Goal: Transaction & Acquisition: Purchase product/service

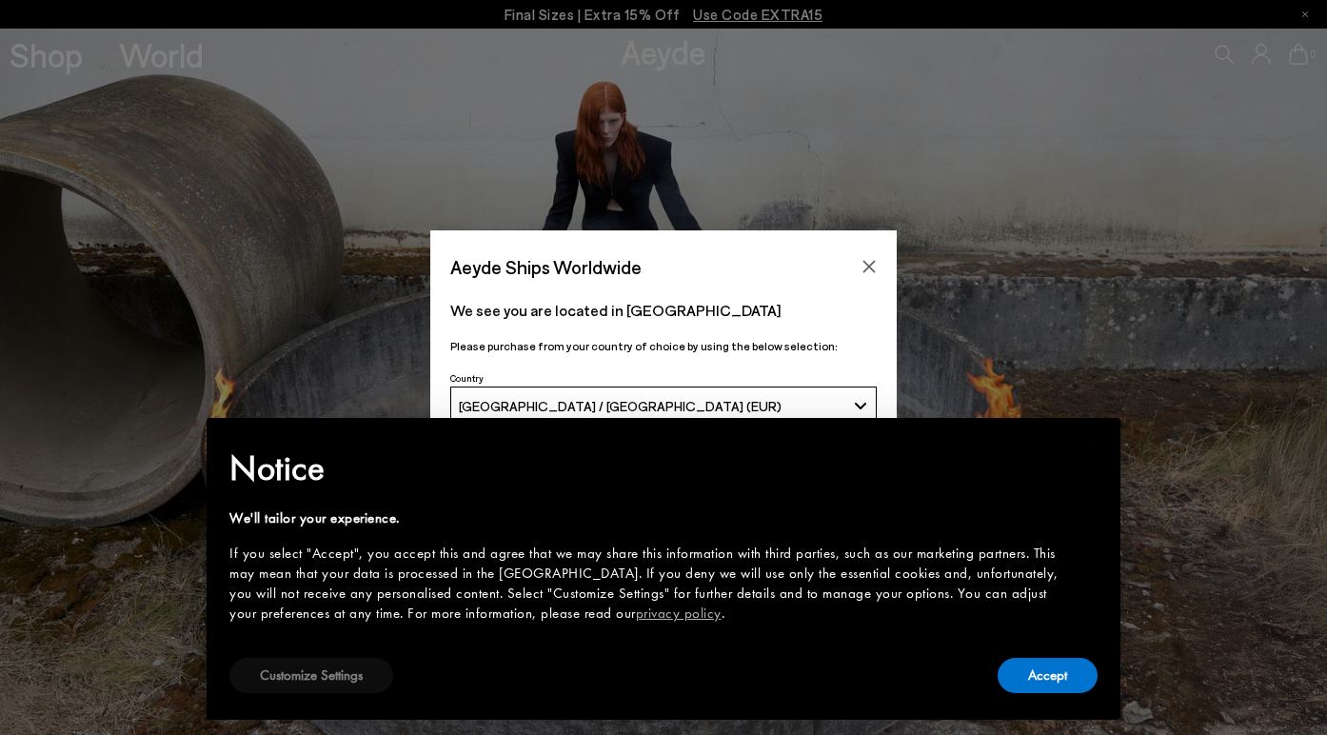
click at [305, 677] on button "Customize Settings" at bounding box center [311, 675] width 164 height 35
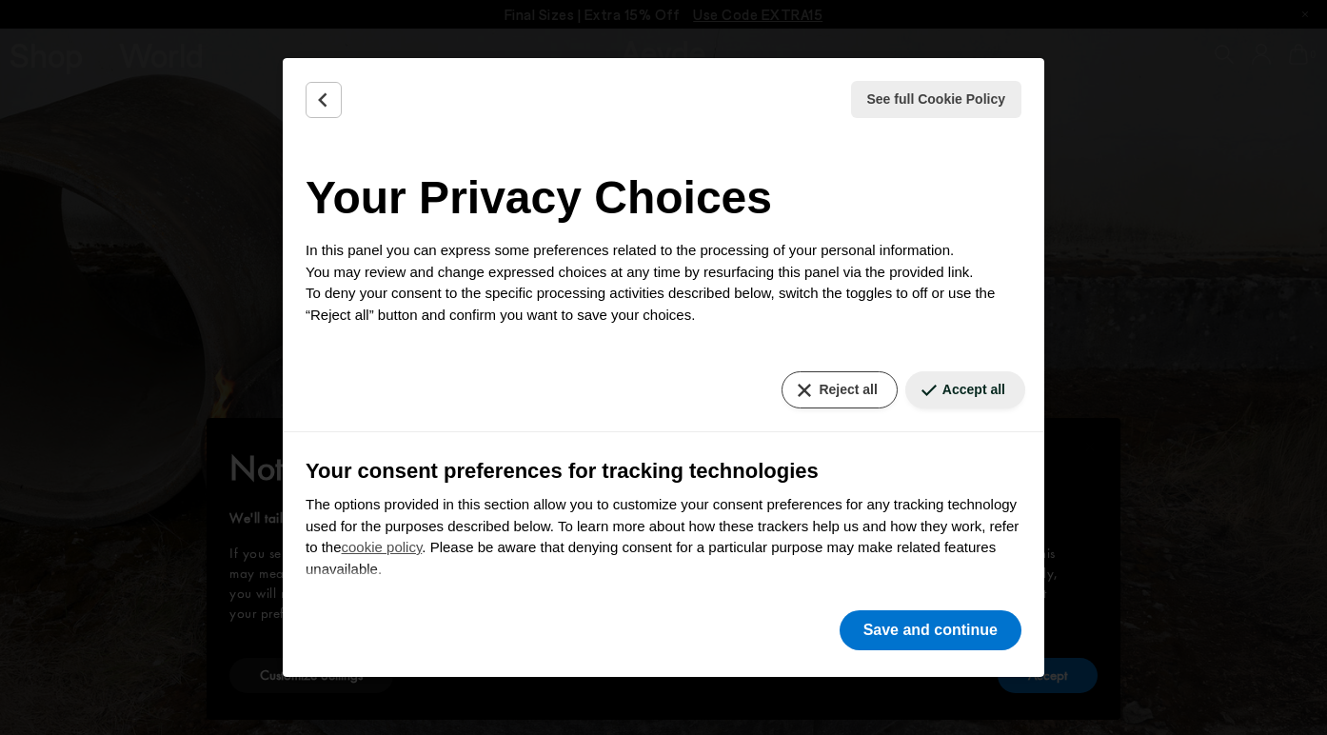
click at [824, 384] on button "Reject all" at bounding box center [838, 389] width 115 height 37
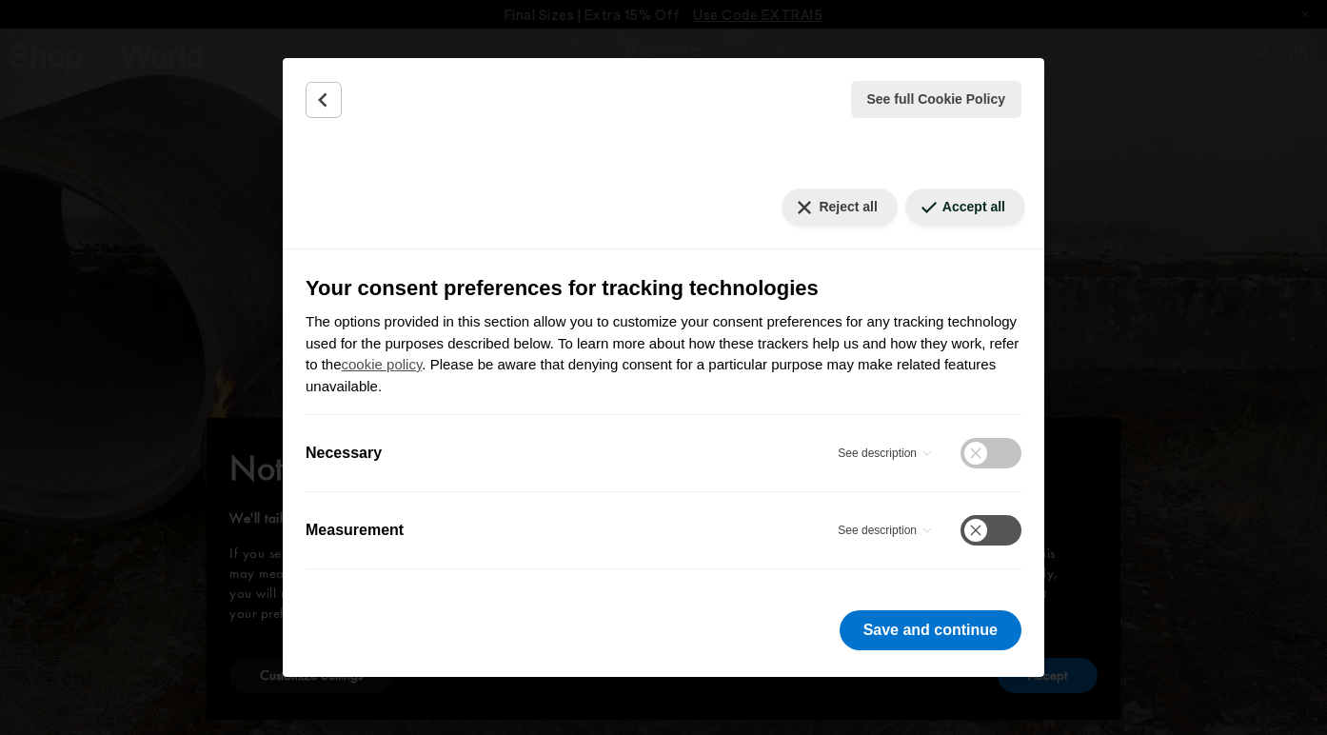
scroll to position [182, 0]
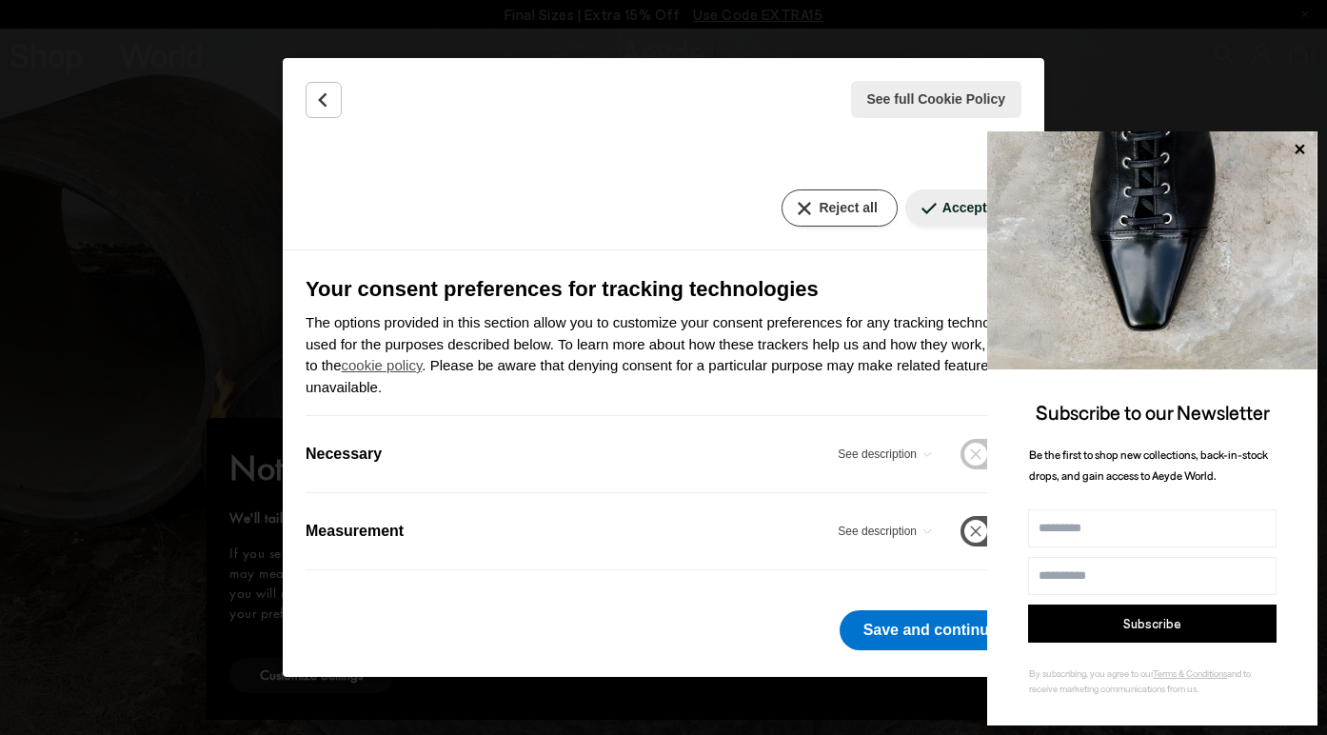
click at [825, 208] on button "Reject all" at bounding box center [838, 207] width 115 height 37
click at [1299, 145] on icon at bounding box center [1299, 149] width 25 height 25
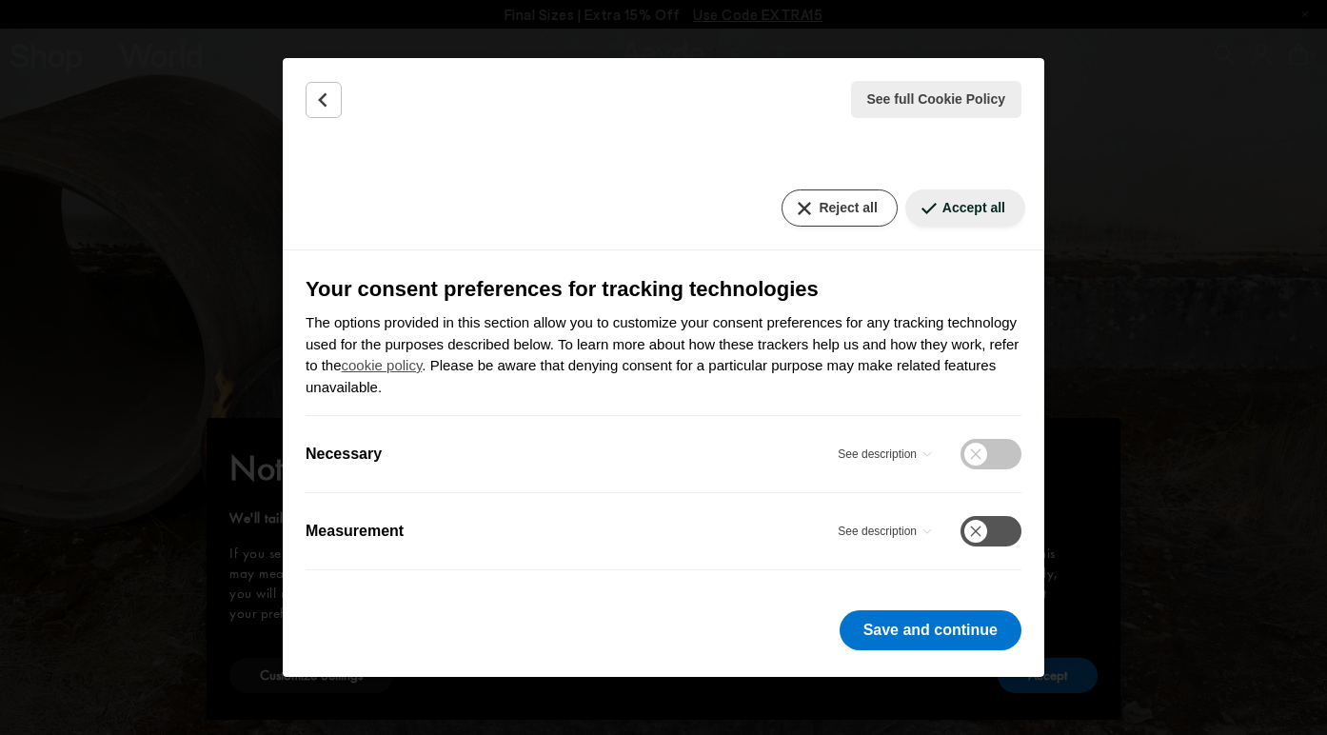
click at [851, 208] on button "Reject all" at bounding box center [838, 207] width 115 height 37
click at [875, 632] on button "Save and continue" at bounding box center [930, 630] width 182 height 40
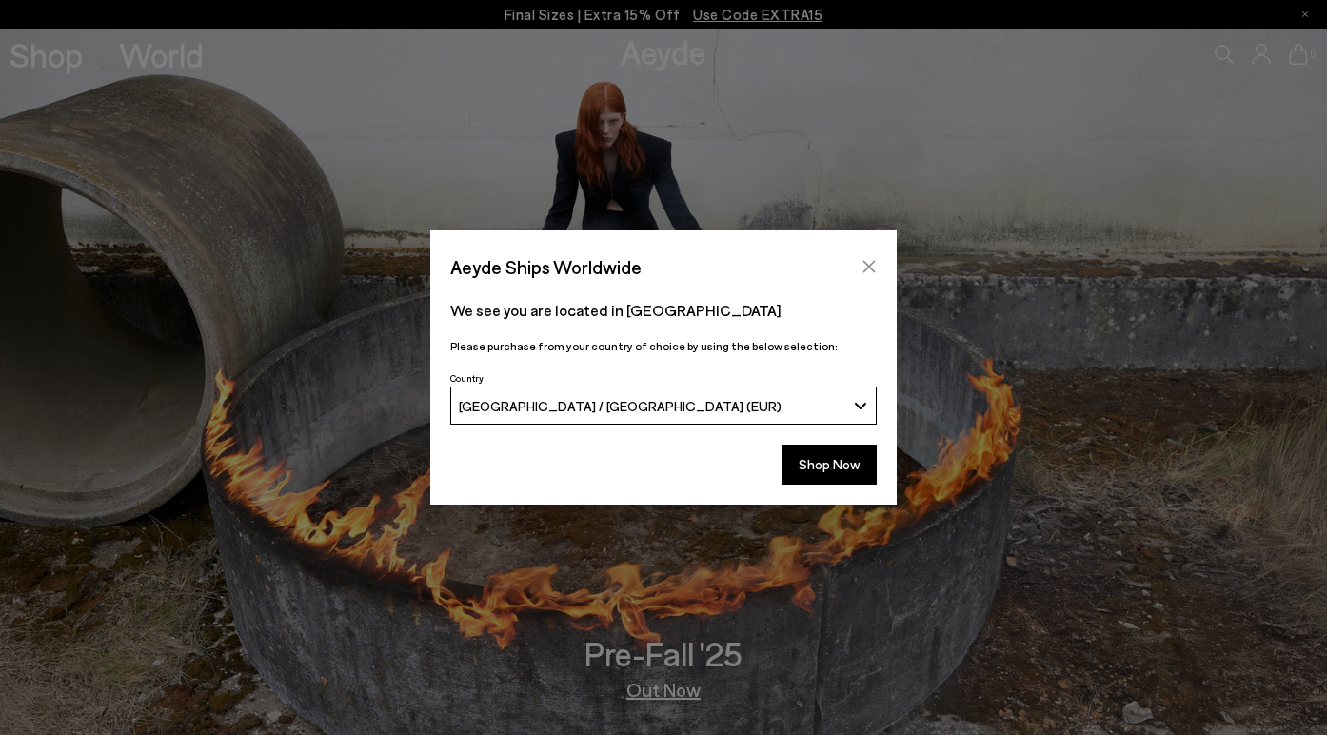
click at [871, 261] on icon "Close" at bounding box center [868, 266] width 15 height 15
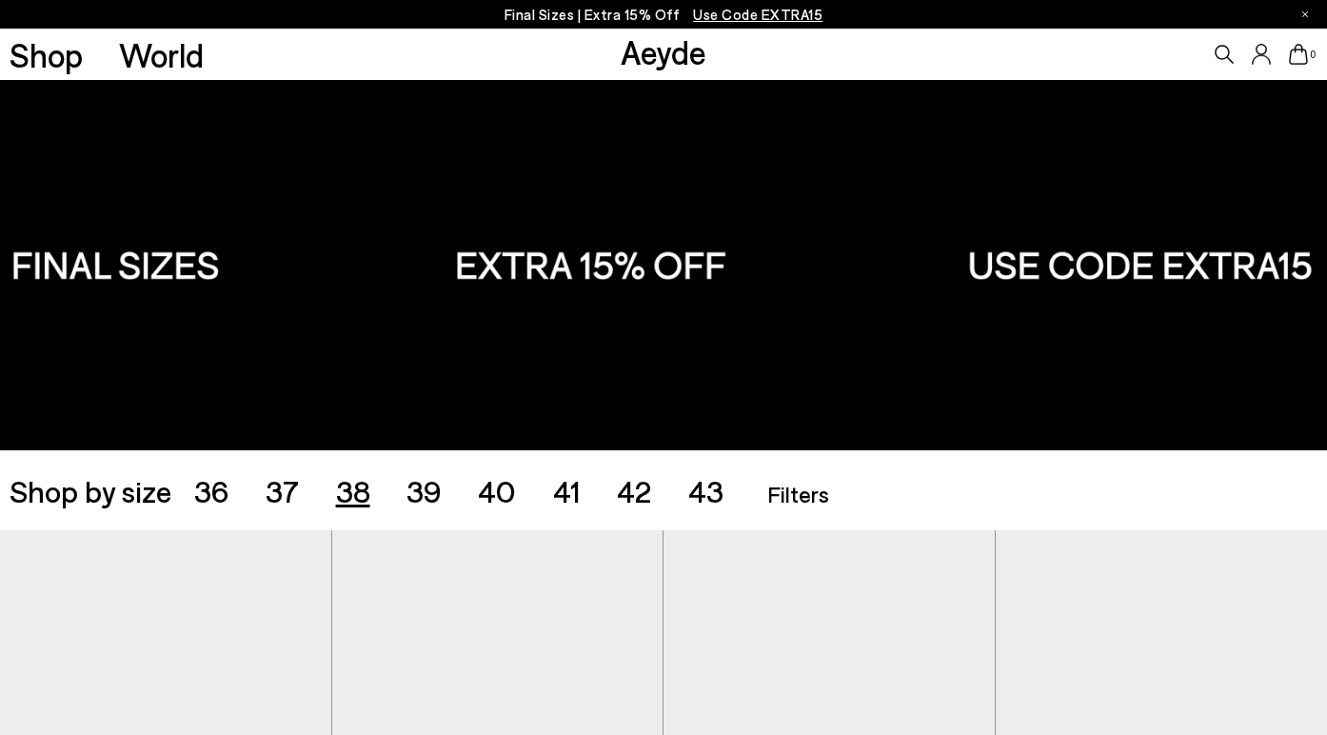
click at [350, 490] on span "38" at bounding box center [353, 490] width 34 height 36
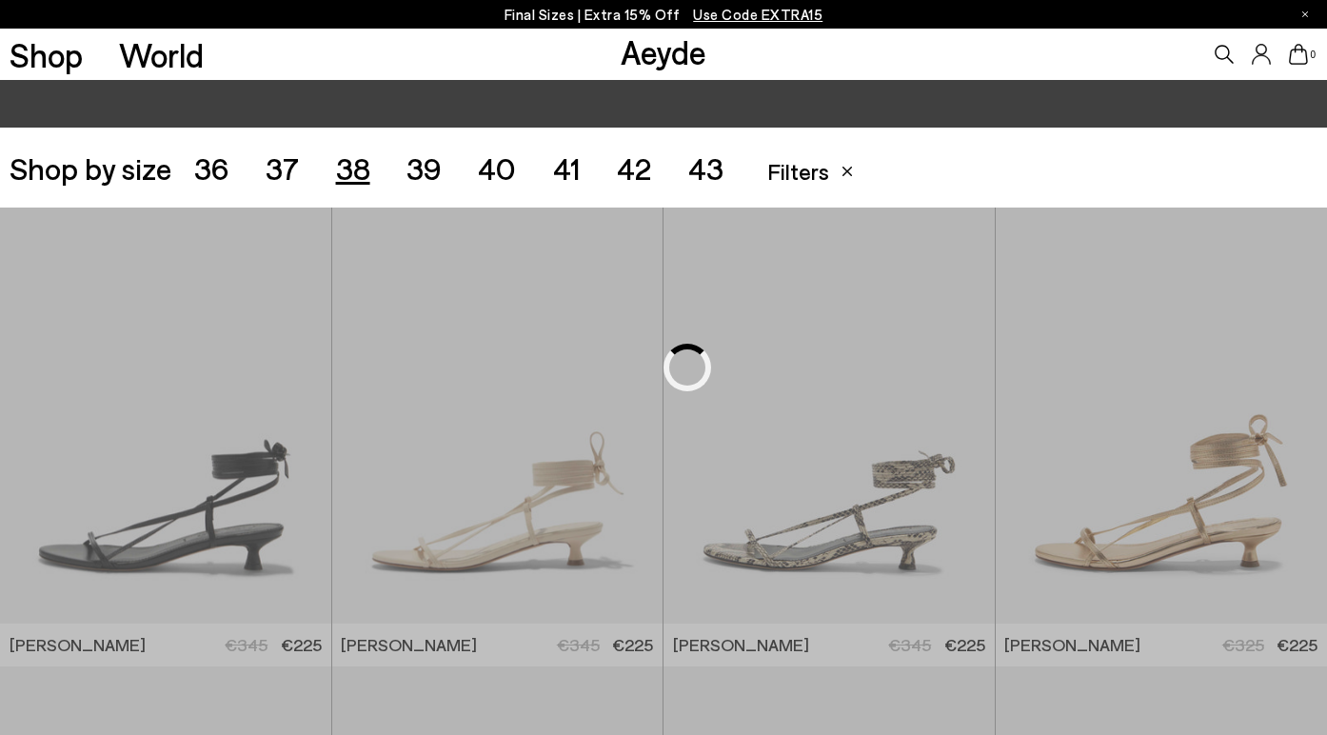
scroll to position [369, 0]
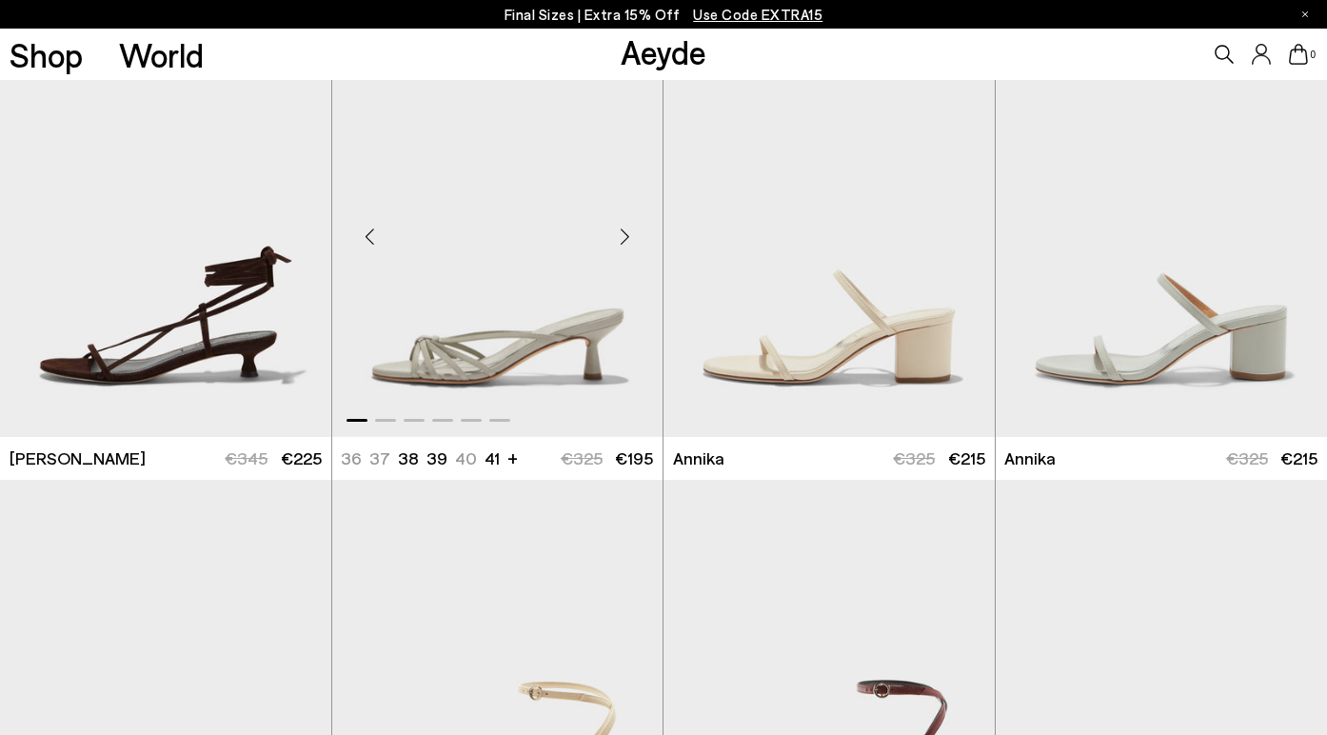
scroll to position [969, 0]
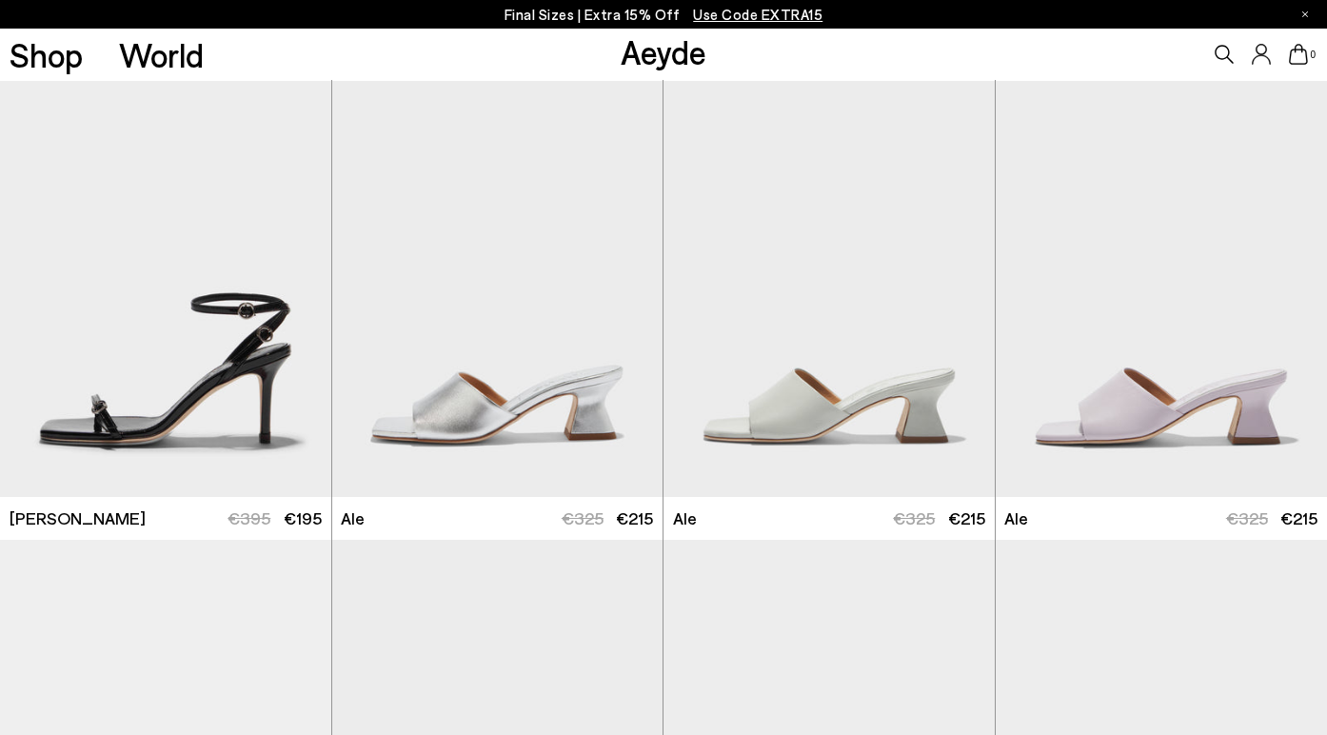
scroll to position [2744, 0]
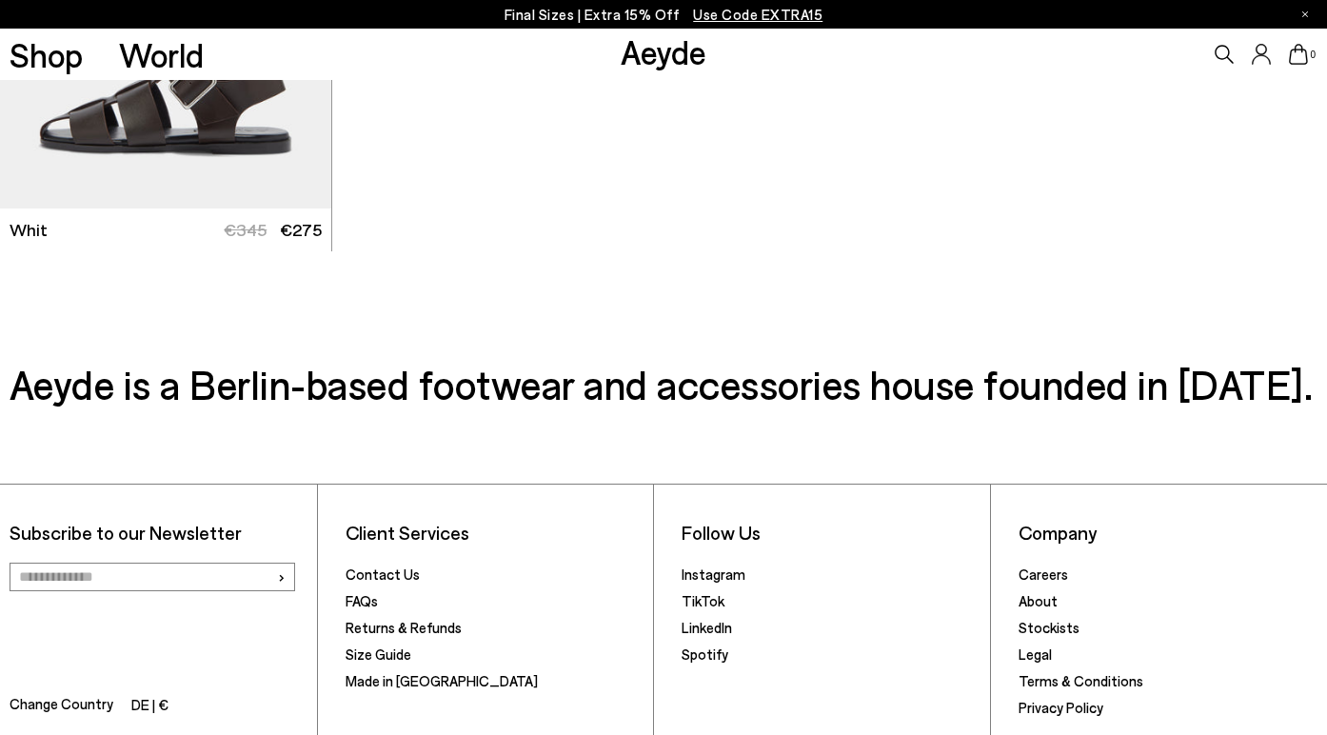
scroll to position [6703, 0]
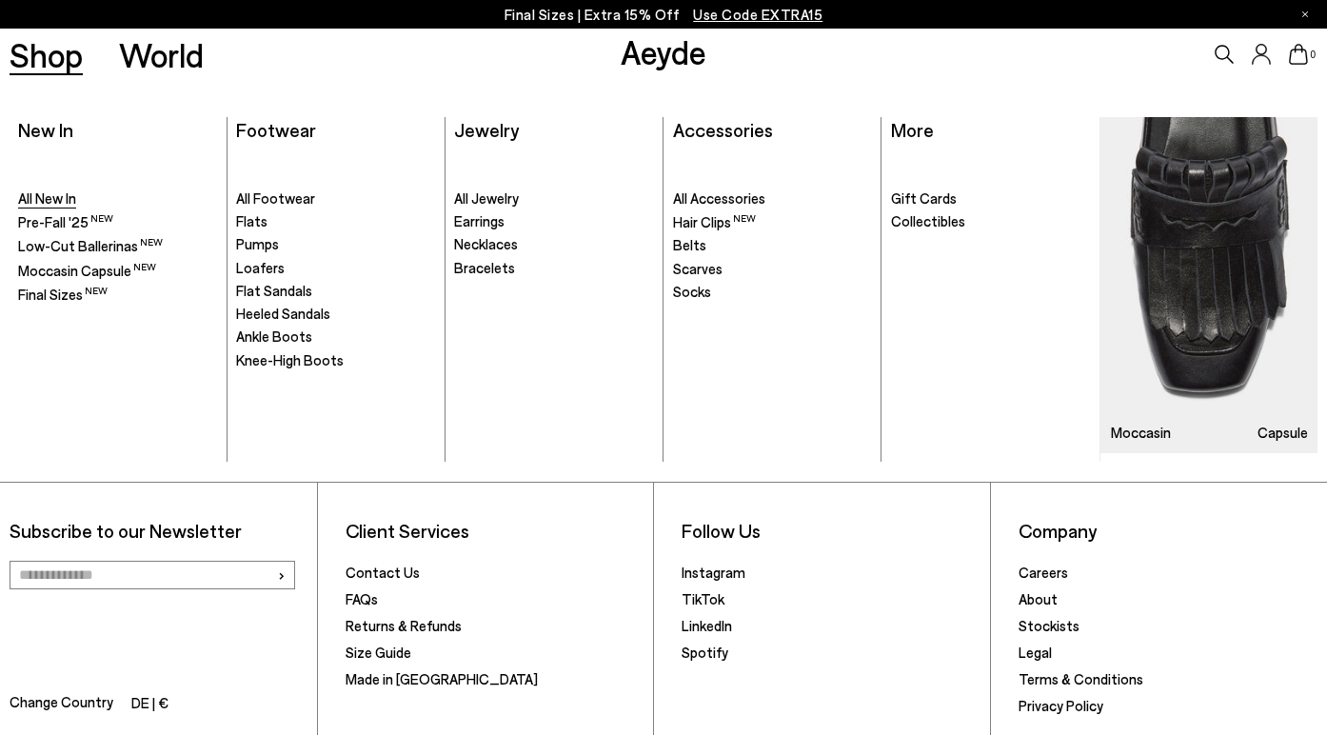
click at [44, 196] on span "All New In" at bounding box center [47, 197] width 58 height 17
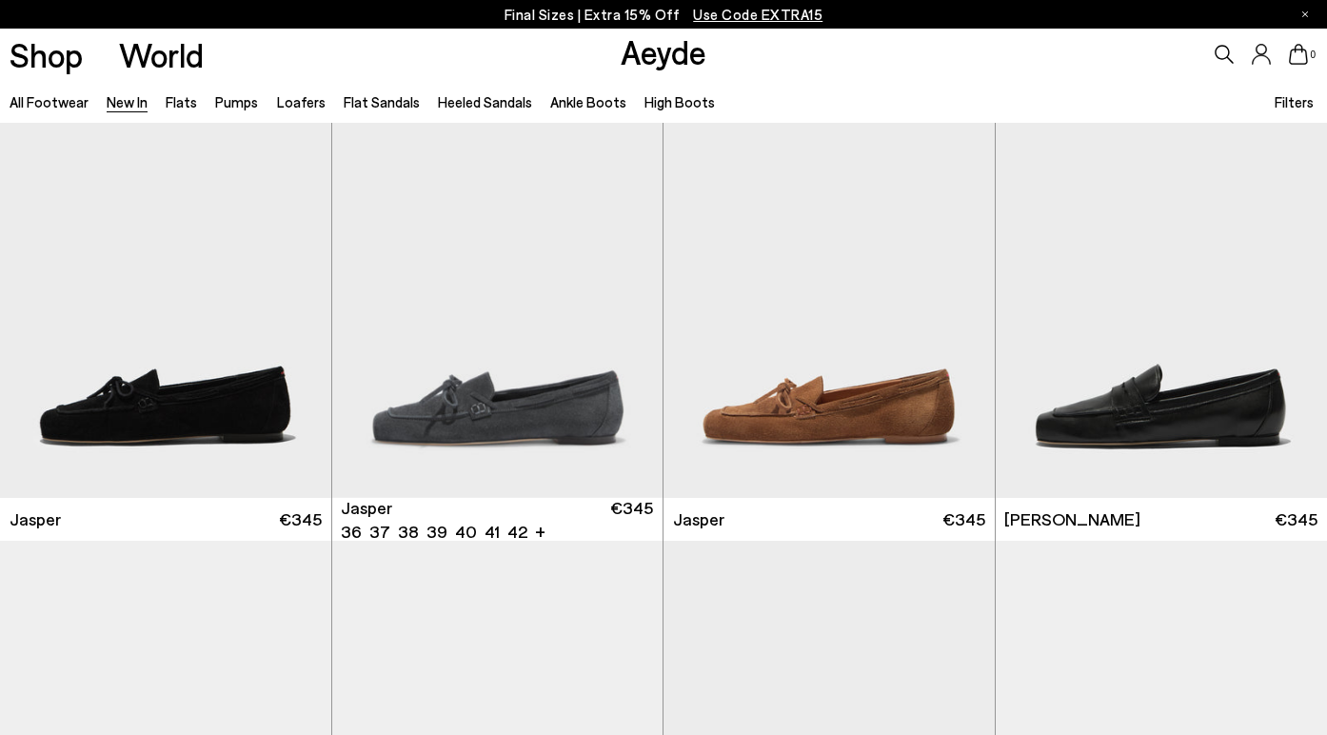
scroll to position [502, 0]
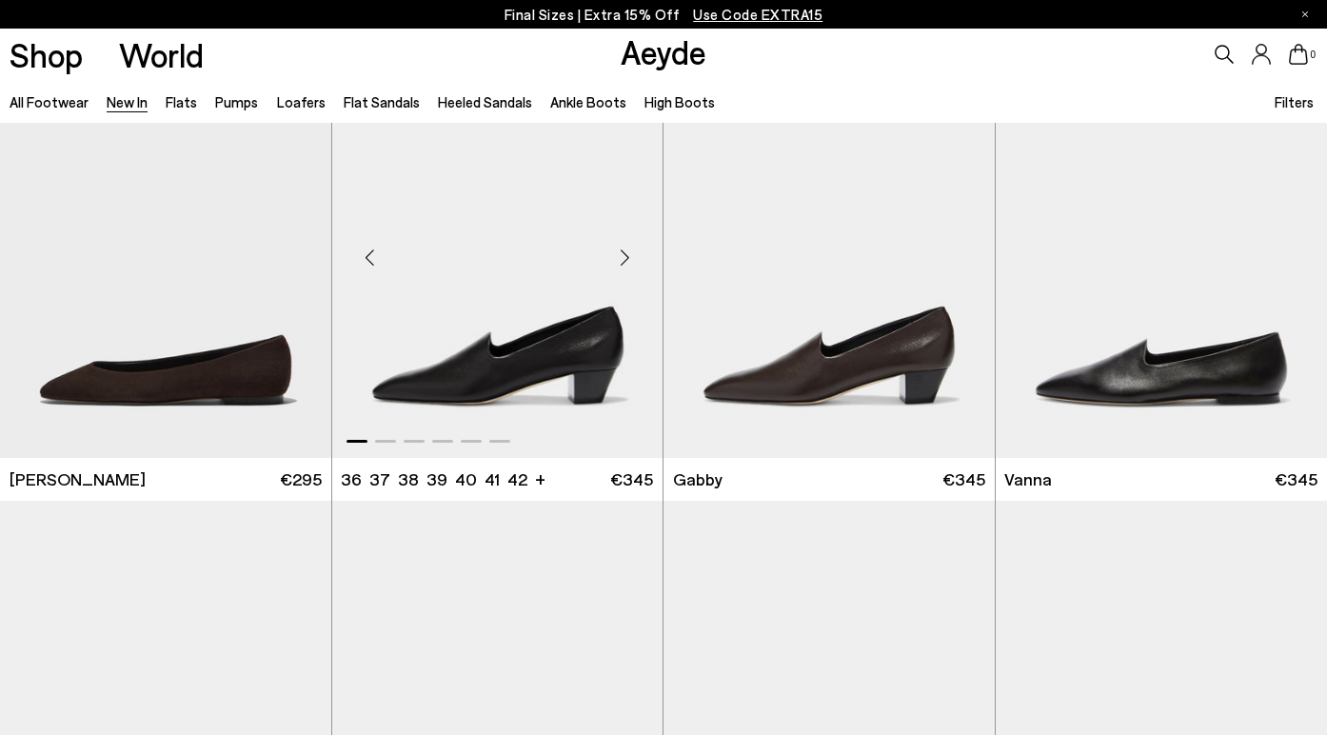
scroll to position [2377, 0]
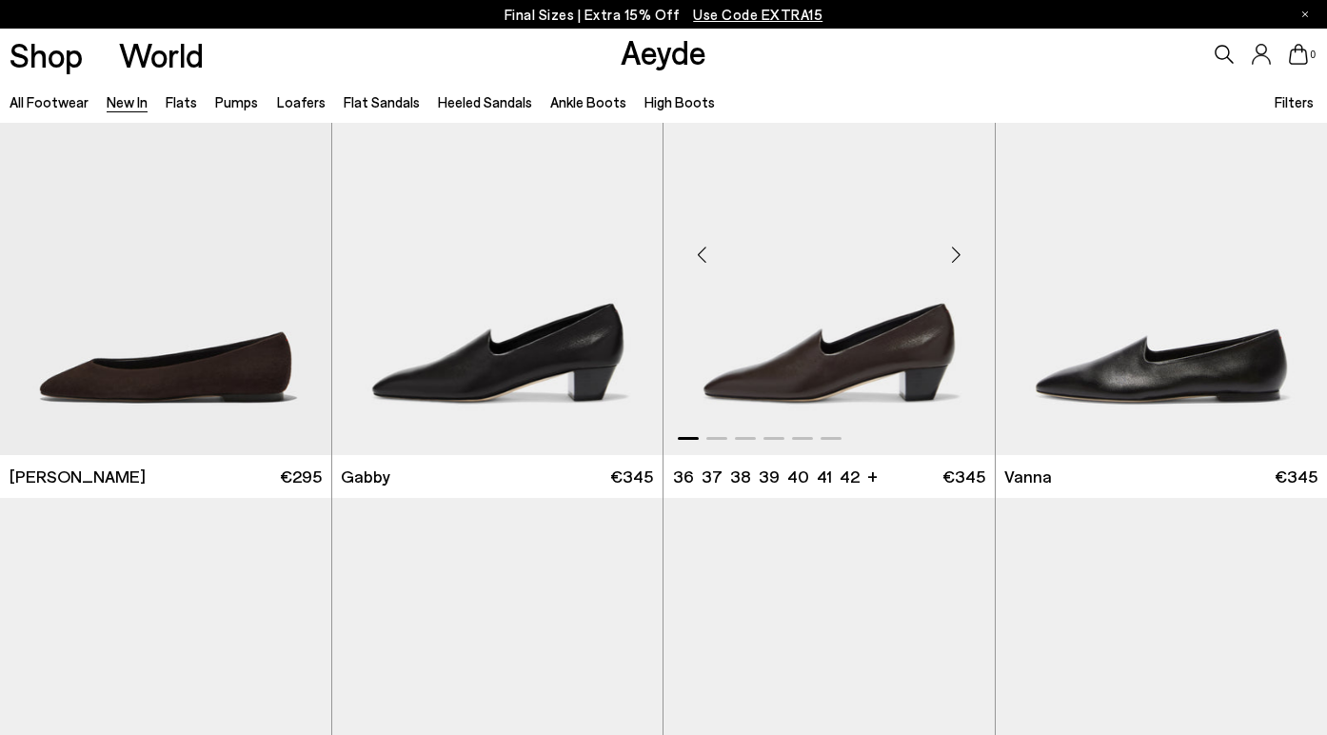
click at [753, 394] on img "1 / 6" at bounding box center [828, 247] width 331 height 416
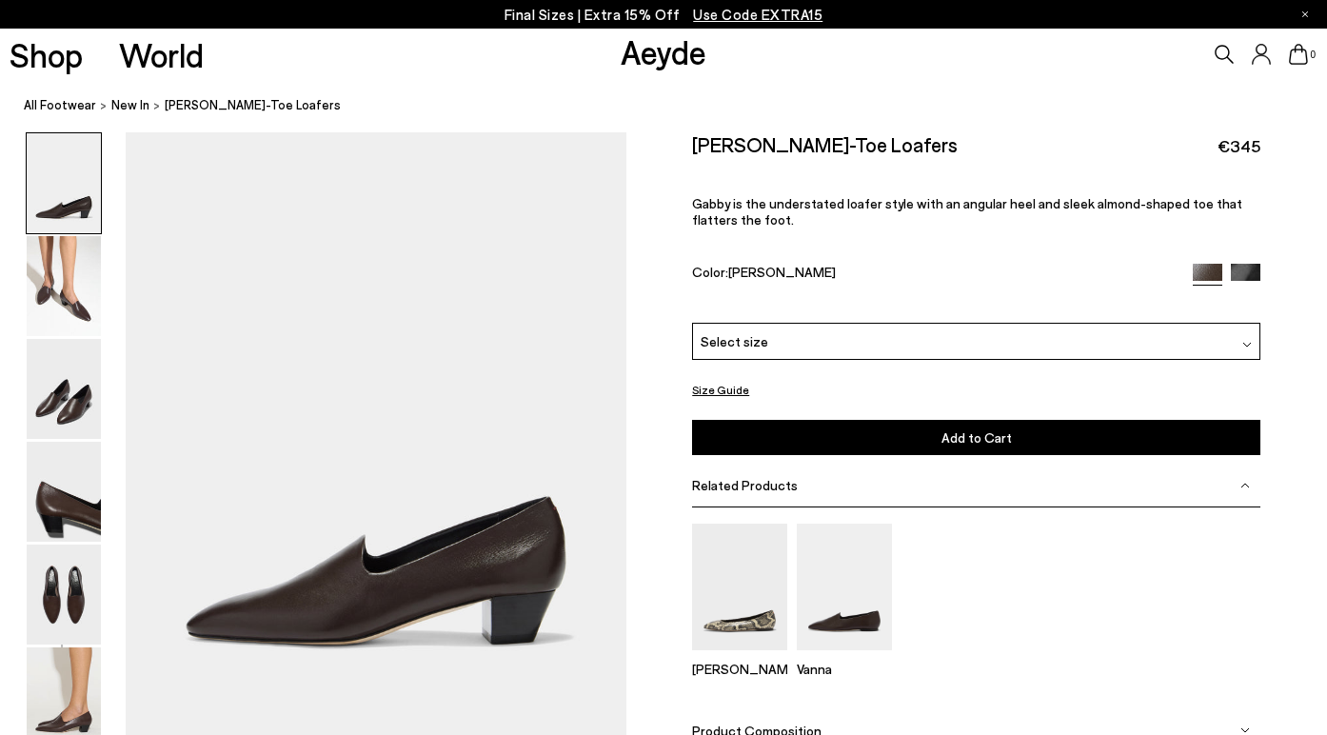
click at [1244, 340] on img at bounding box center [1247, 345] width 10 height 10
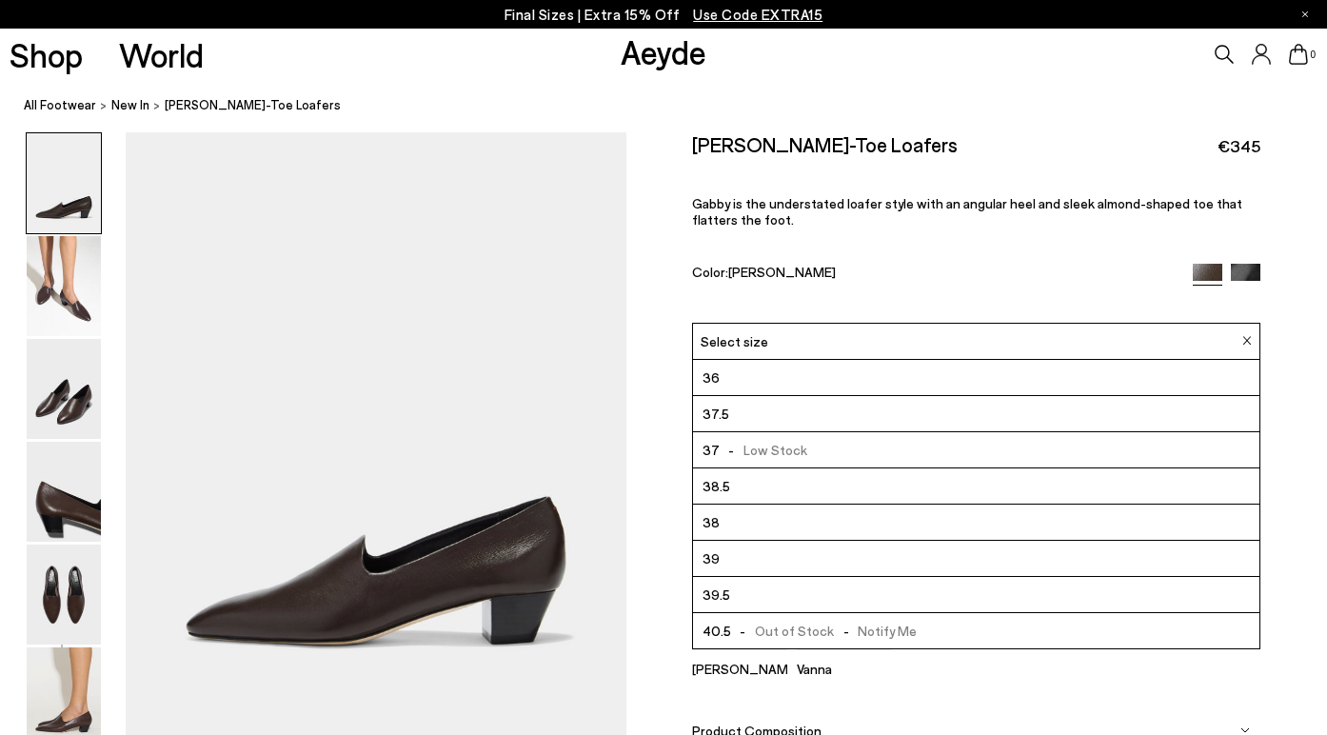
click at [723, 402] on span "37.5" at bounding box center [715, 414] width 27 height 24
